Goal: Task Accomplishment & Management: Complete application form

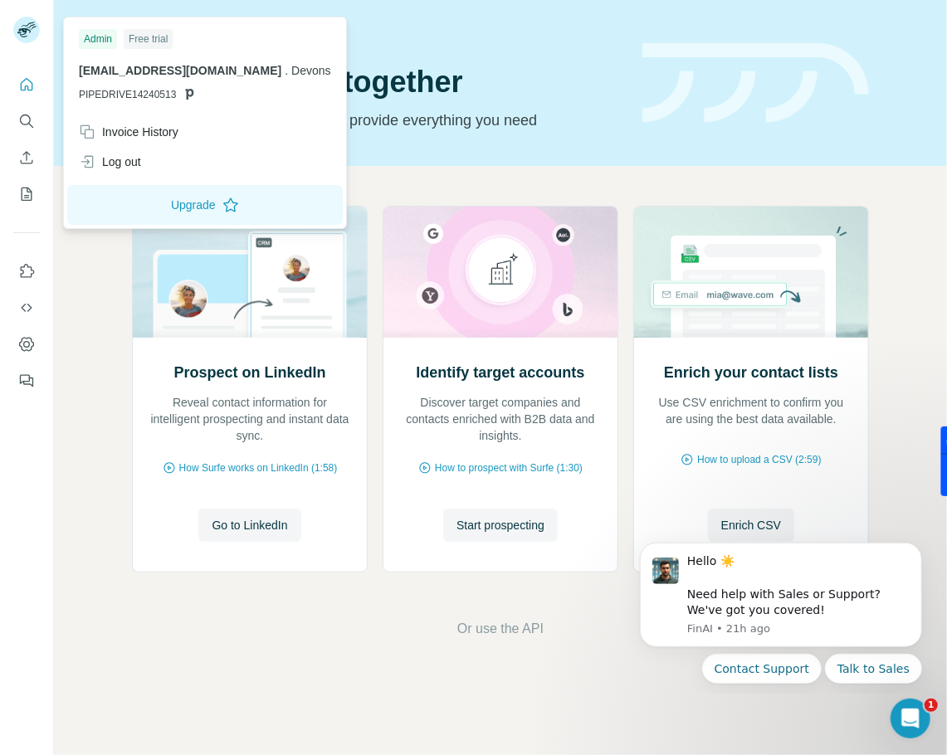
click at [21, 27] on rect at bounding box center [26, 30] width 27 height 27
click at [128, 163] on div "Log out" at bounding box center [110, 162] width 62 height 17
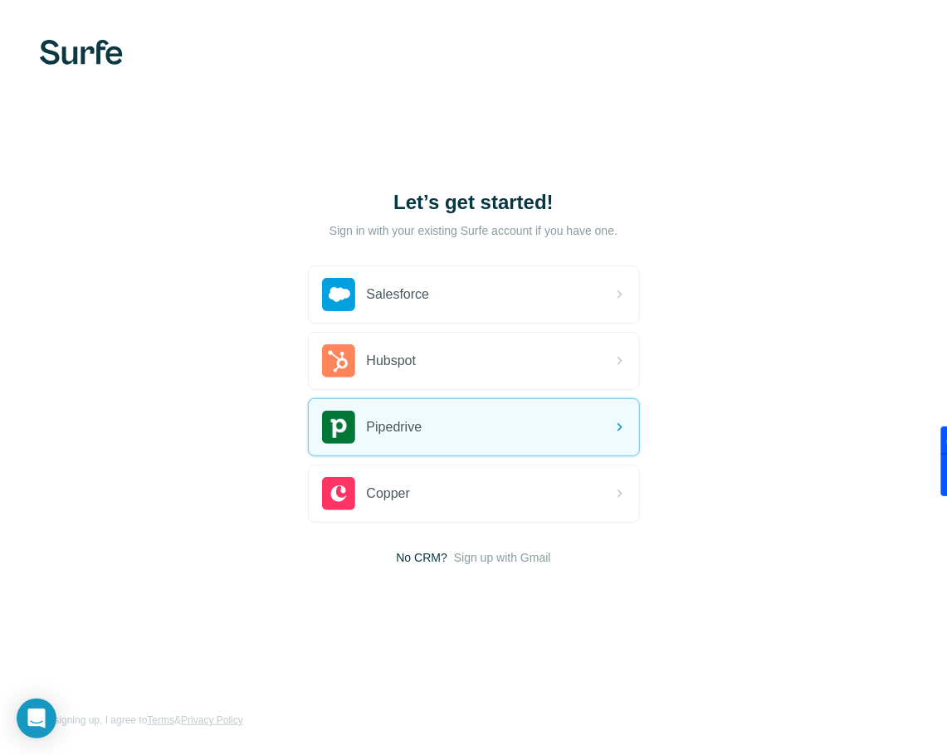
drag, startPoint x: 107, startPoint y: 41, endPoint x: 106, endPoint y: 61, distance: 19.1
click at [106, 45] on div "Let’s get started! Sign in with your existing Surfe account if you have one. Sa…" at bounding box center [473, 377] width 947 height 755
click at [106, 61] on img at bounding box center [81, 52] width 83 height 25
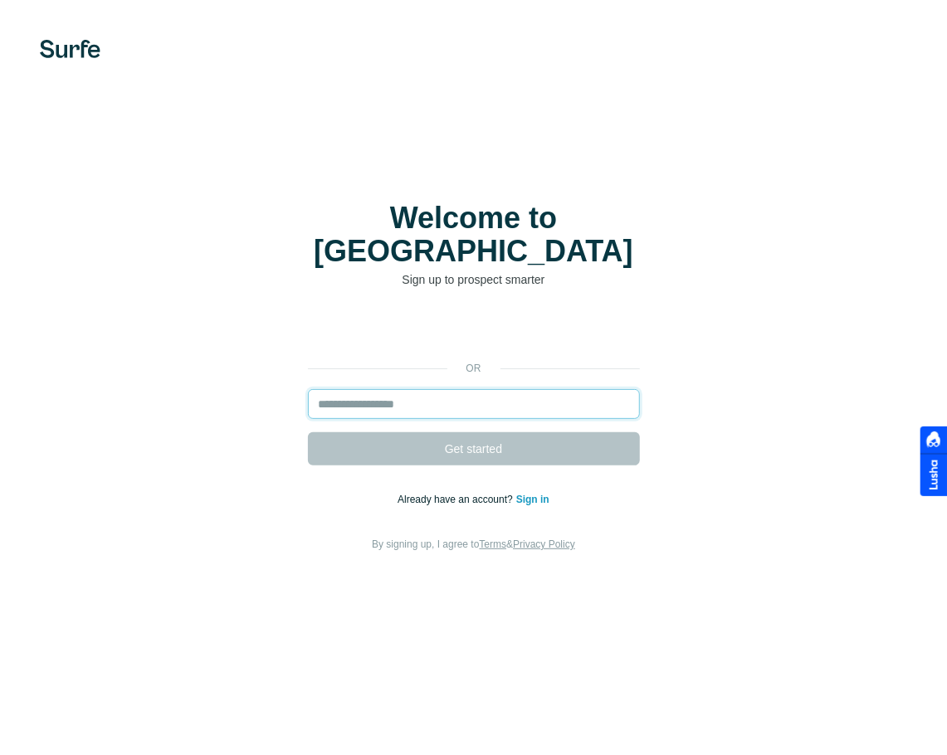
click at [456, 390] on input "email" at bounding box center [474, 404] width 332 height 30
paste input "**********"
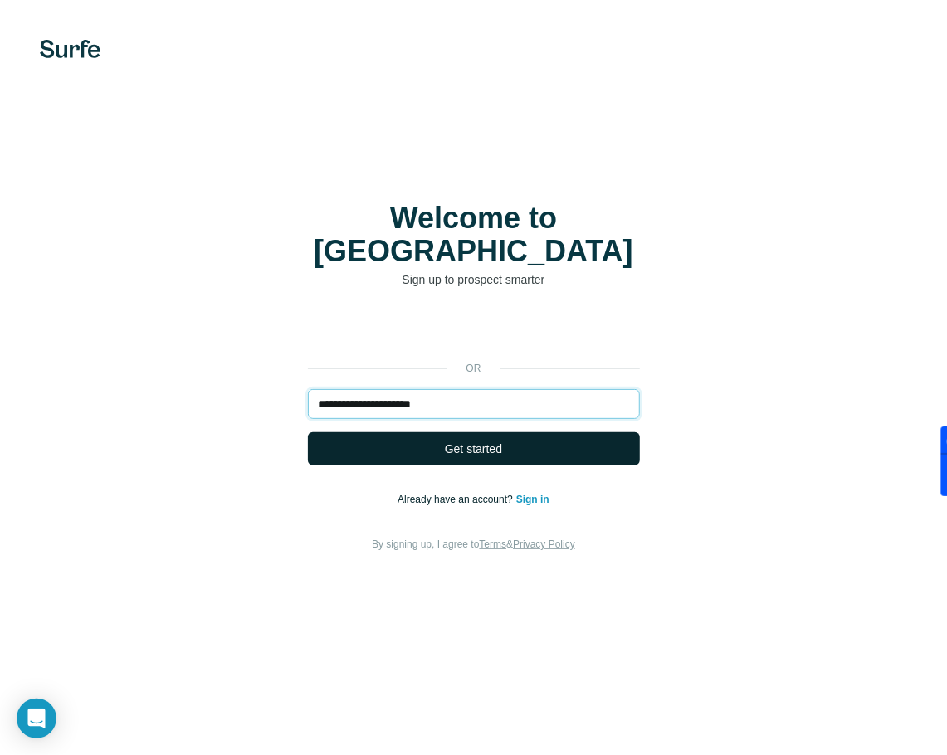
type input "**********"
click at [475, 441] on span "Get started" at bounding box center [473, 449] width 57 height 17
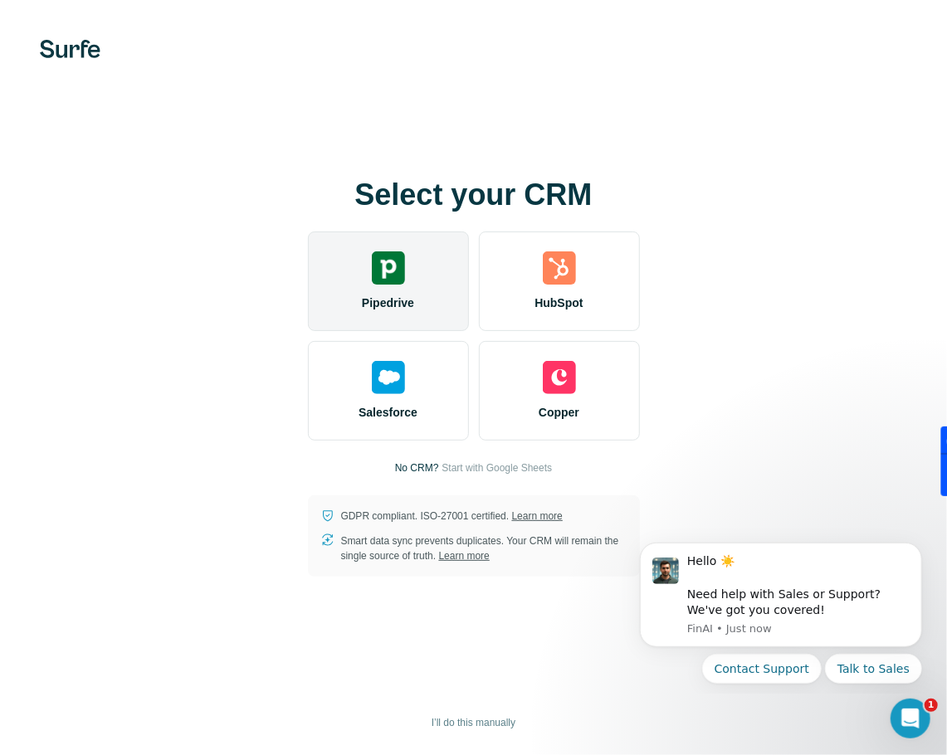
click at [367, 290] on div "Pipedrive" at bounding box center [388, 281] width 161 height 100
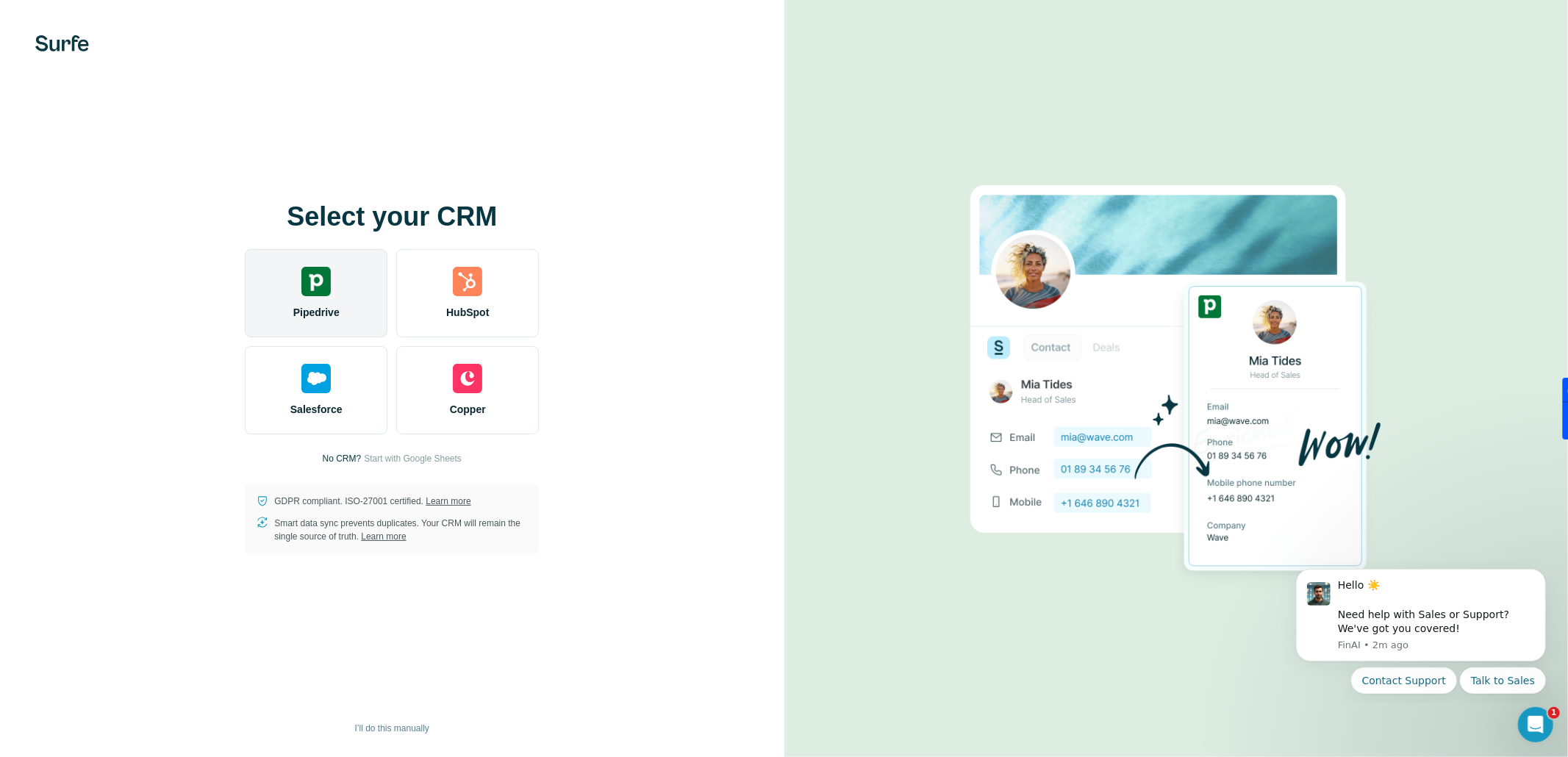
click at [307, 280] on img at bounding box center [315, 281] width 29 height 29
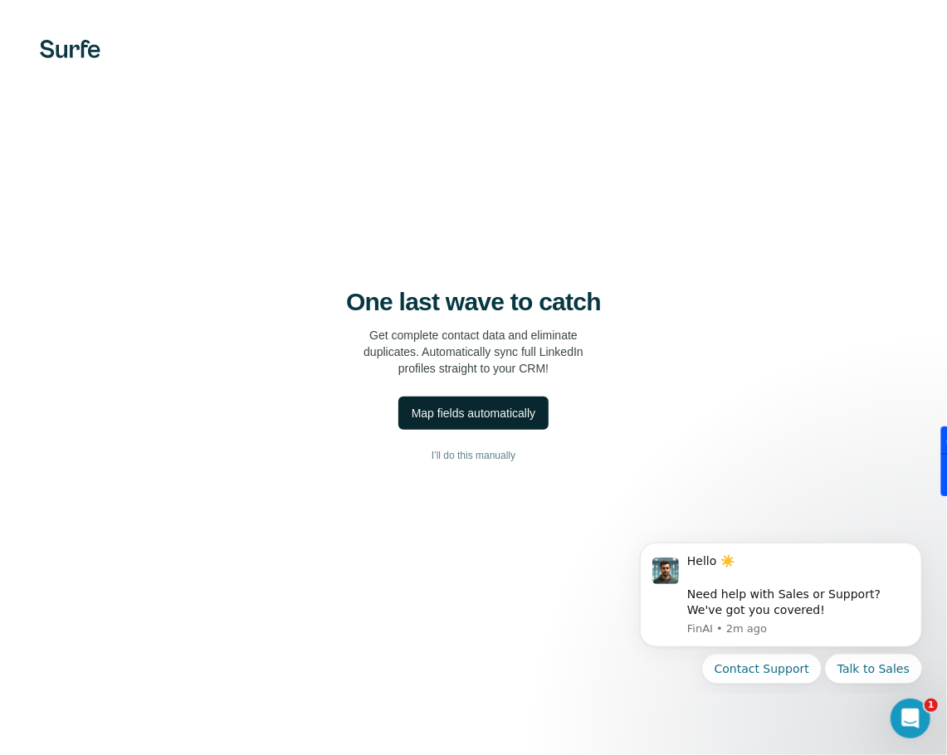
click at [482, 419] on div "Map fields automatically" at bounding box center [474, 413] width 124 height 17
